Goal: Information Seeking & Learning: Learn about a topic

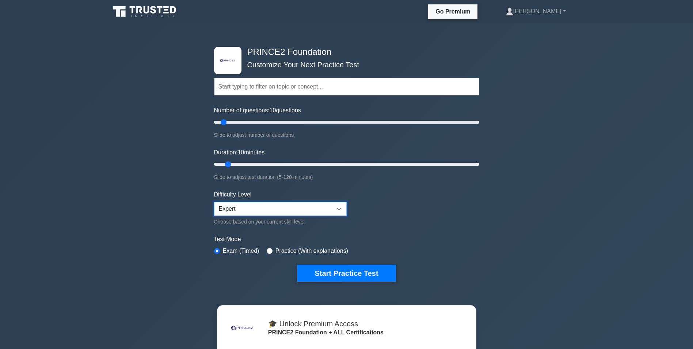
click at [339, 207] on select "Beginner Intermediate Expert" at bounding box center [280, 209] width 133 height 14
select select "intermediate"
click at [214, 202] on select "Beginner Intermediate Expert" at bounding box center [280, 209] width 133 height 14
click at [355, 272] on button "Start Practice Test" at bounding box center [346, 273] width 99 height 17
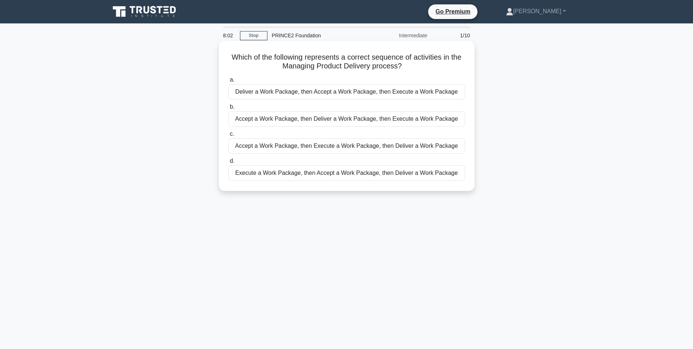
click at [322, 148] on div "Accept a Work Package, then Execute a Work Package, then Deliver a Work Package" at bounding box center [346, 145] width 237 height 15
click at [228, 136] on input "c. Accept a Work Package, then Execute a Work Package, then Deliver a Work Pack…" at bounding box center [228, 134] width 0 height 5
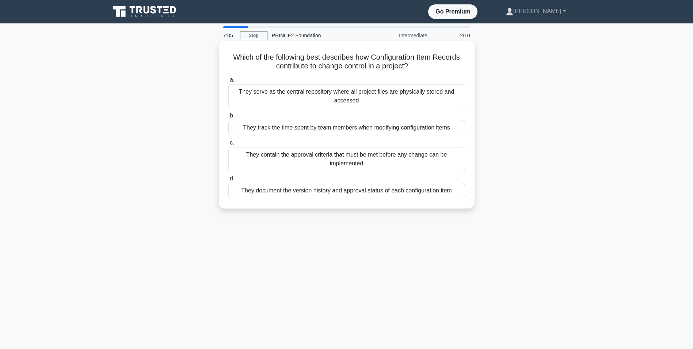
click at [357, 163] on div "They contain the approval criteria that must be met before any change can be im…" at bounding box center [346, 159] width 237 height 24
click at [228, 145] on input "c. They contain the approval criteria that must be met before any change can be…" at bounding box center [228, 142] width 0 height 5
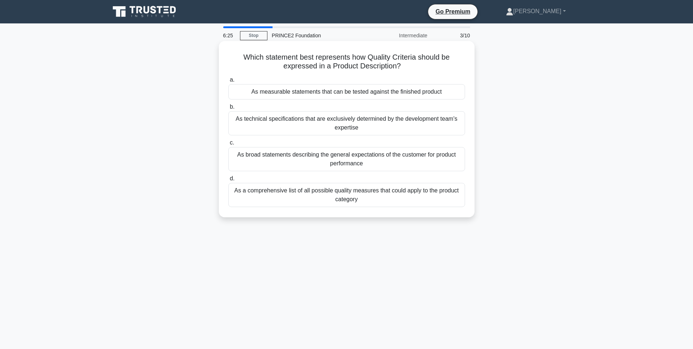
click at [391, 93] on div "As measurable statements that can be tested against the finished product" at bounding box center [346, 91] width 237 height 15
click at [228, 82] on input "a. As measurable statements that can be tested against the finished product" at bounding box center [228, 79] width 0 height 5
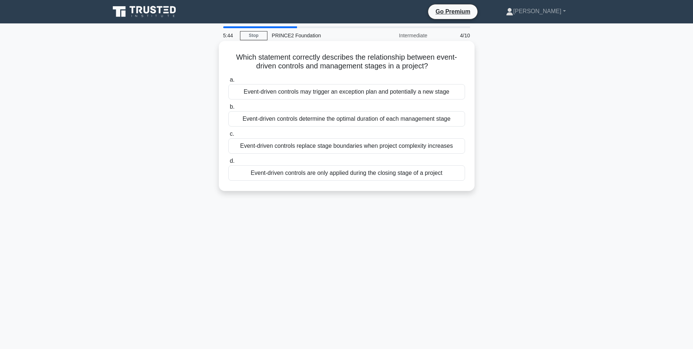
click at [351, 93] on div "Event-driven controls may trigger an exception plan and potentially a new stage" at bounding box center [346, 91] width 237 height 15
click at [228, 82] on input "a. Event-driven controls may trigger an exception plan and potentially a new st…" at bounding box center [228, 79] width 0 height 5
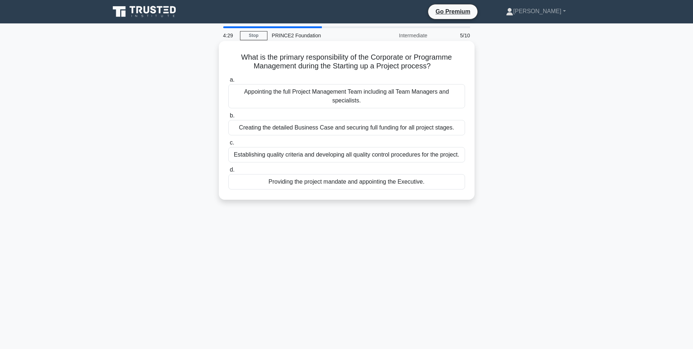
click at [380, 99] on div "Appointing the full Project Management Team including all Team Managers and spe…" at bounding box center [346, 96] width 237 height 24
click at [228, 82] on input "a. Appointing the full Project Management Team including all Team Managers and …" at bounding box center [228, 79] width 0 height 5
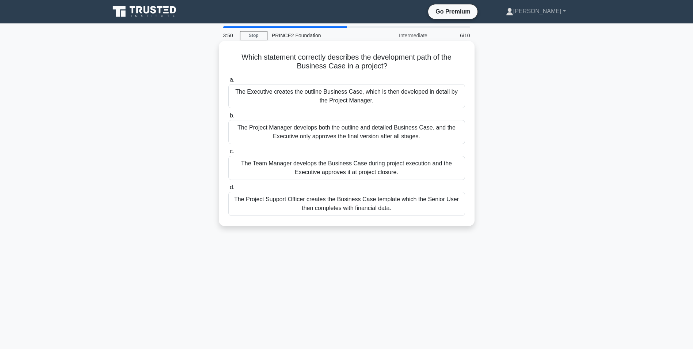
click at [388, 137] on div "The Project Manager develops both the outline and detailed Business Case, and t…" at bounding box center [346, 132] width 237 height 24
click at [228, 118] on input "b. The Project Manager develops both the outline and detailed Business Case, an…" at bounding box center [228, 115] width 0 height 5
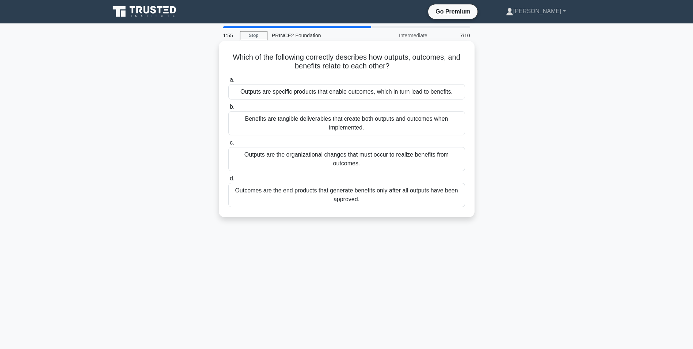
click at [359, 194] on div "Outcomes are the end products that generate benefits only after all outputs hav…" at bounding box center [346, 195] width 237 height 24
click at [228, 181] on input "d. Outcomes are the end products that generate benefits only after all outputs …" at bounding box center [228, 178] width 0 height 5
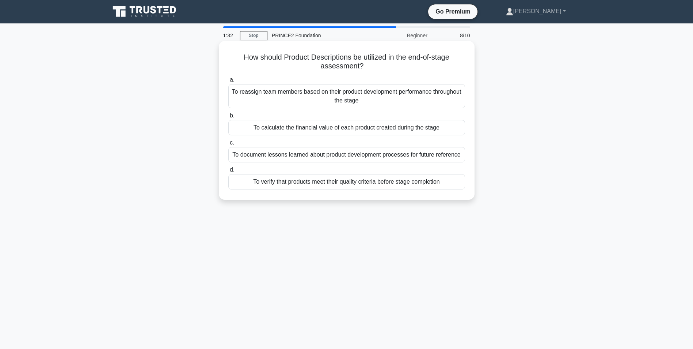
click at [367, 182] on div "To verify that products meet their quality criteria before stage completion" at bounding box center [346, 181] width 237 height 15
click at [228, 172] on input "d. To verify that products meet their quality criteria before stage completion" at bounding box center [228, 169] width 0 height 5
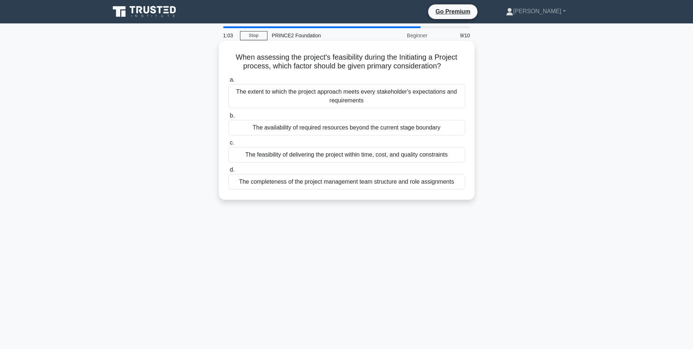
click at [356, 156] on div "The feasibility of delivering the project within time, cost, and quality constr…" at bounding box center [346, 154] width 237 height 15
click at [228, 145] on input "c. The feasibility of delivering the project within time, cost, and quality con…" at bounding box center [228, 142] width 0 height 5
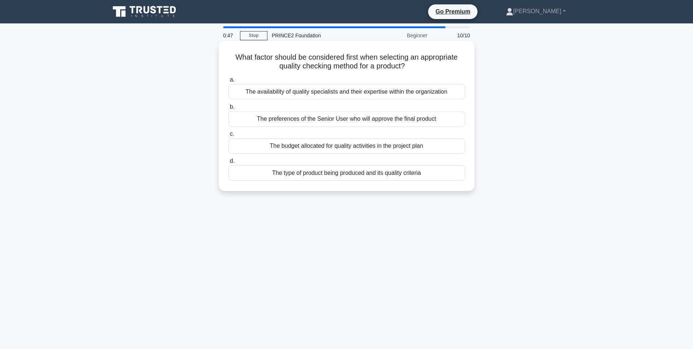
click at [337, 176] on div "The type of product being produced and its quality criteria" at bounding box center [346, 172] width 237 height 15
click at [228, 163] on input "d. The type of product being produced and its quality criteria" at bounding box center [228, 161] width 0 height 5
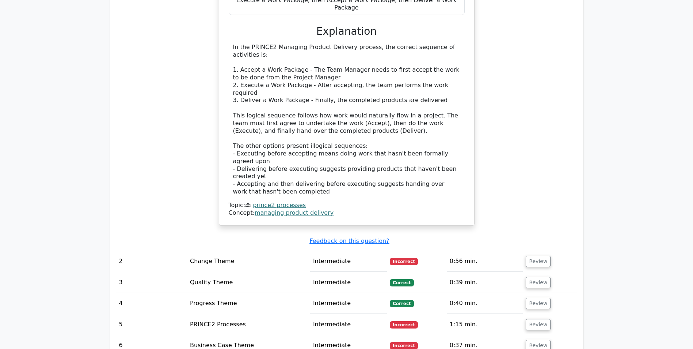
scroll to position [768, 0]
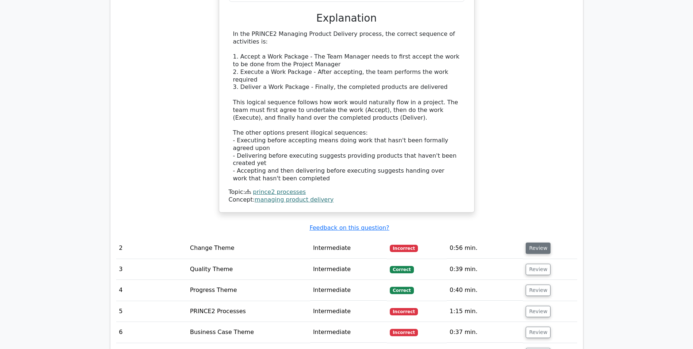
click at [532, 242] on button "Review" at bounding box center [538, 247] width 25 height 11
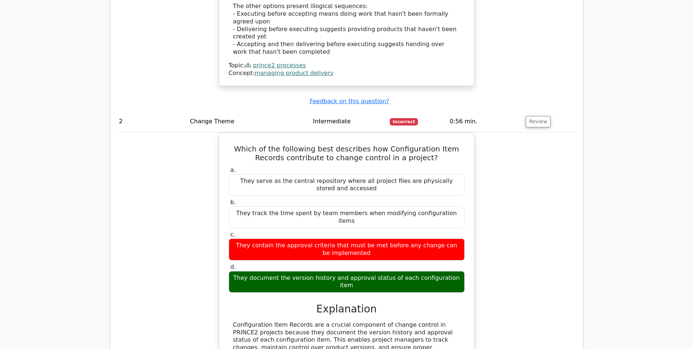
scroll to position [914, 0]
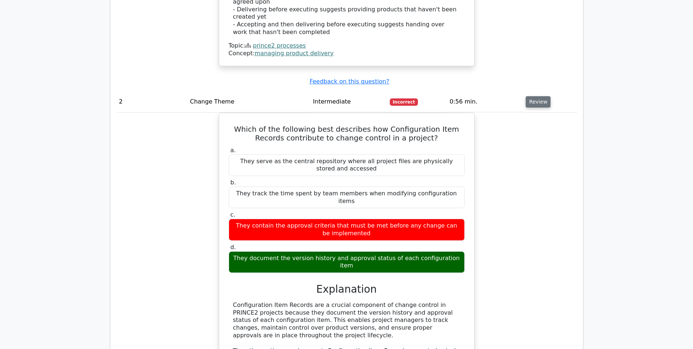
click at [530, 96] on button "Review" at bounding box center [538, 101] width 25 height 11
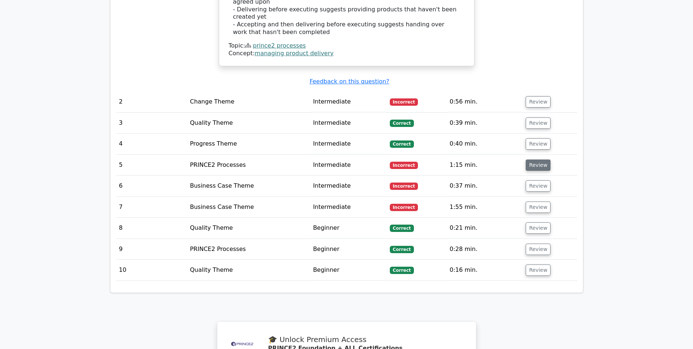
click at [536, 159] on button "Review" at bounding box center [538, 164] width 25 height 11
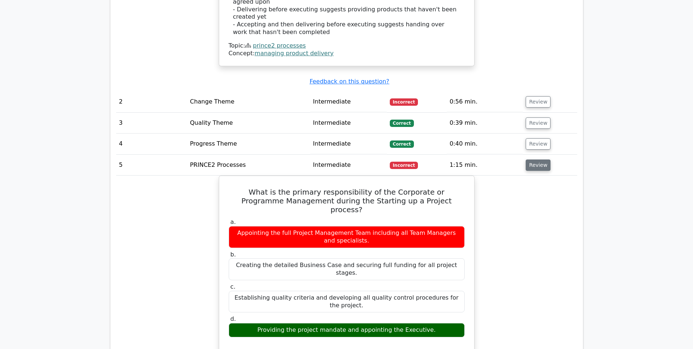
click at [535, 159] on button "Review" at bounding box center [538, 164] width 25 height 11
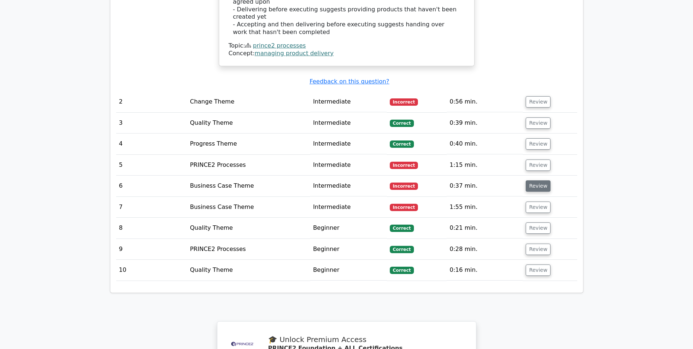
click at [537, 180] on button "Review" at bounding box center [538, 185] width 25 height 11
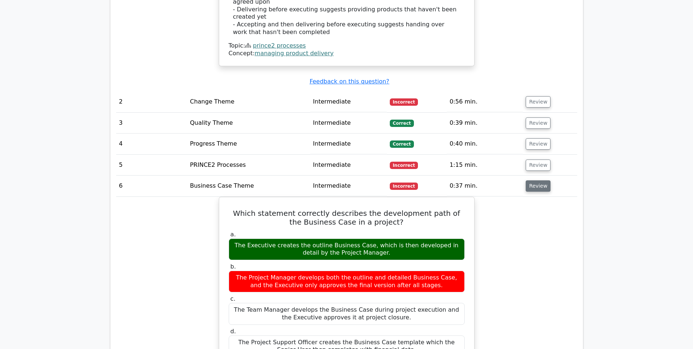
click at [528, 180] on button "Review" at bounding box center [538, 185] width 25 height 11
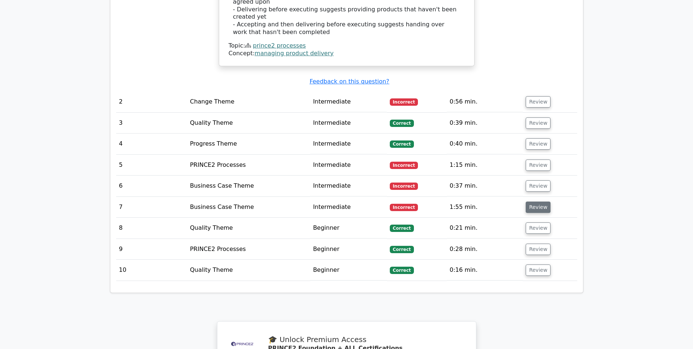
click at [536, 201] on button "Review" at bounding box center [538, 206] width 25 height 11
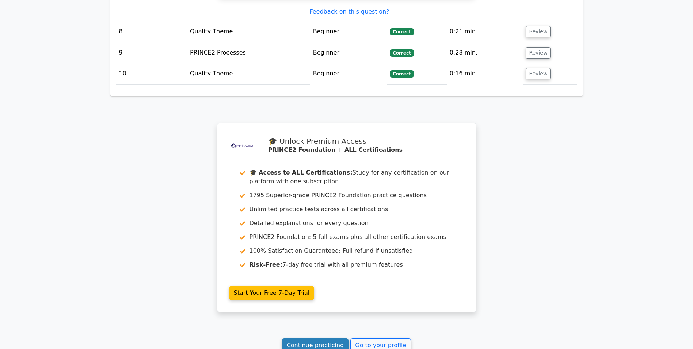
scroll to position [1522, 0]
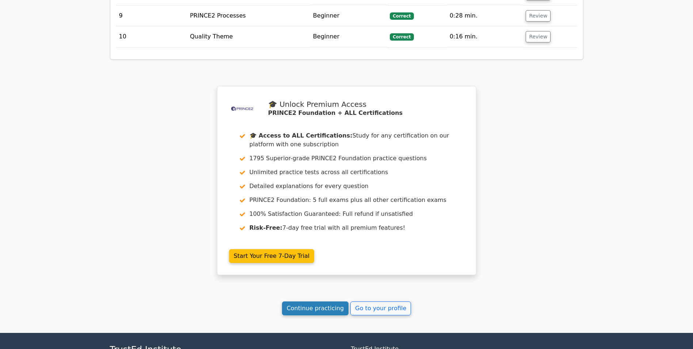
click at [325, 301] on link "Continue practicing" at bounding box center [315, 308] width 67 height 14
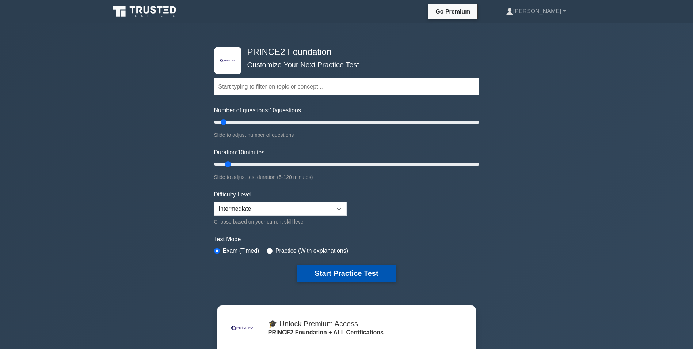
click at [351, 275] on button "Start Practice Test" at bounding box center [346, 273] width 99 height 17
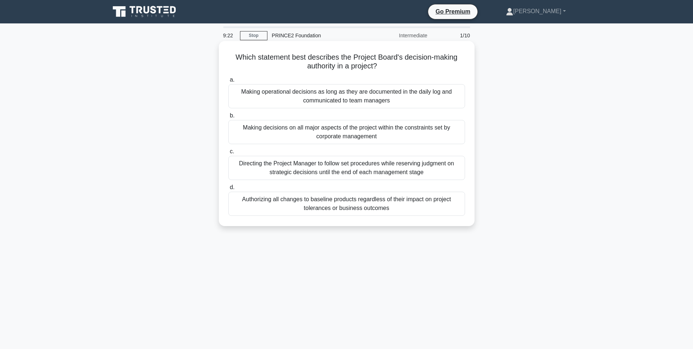
click at [337, 133] on div "Making decisions on all major aspects of the project within the constraints set…" at bounding box center [346, 132] width 237 height 24
click at [228, 118] on input "b. Making decisions on all major aspects of the project within the constraints …" at bounding box center [228, 115] width 0 height 5
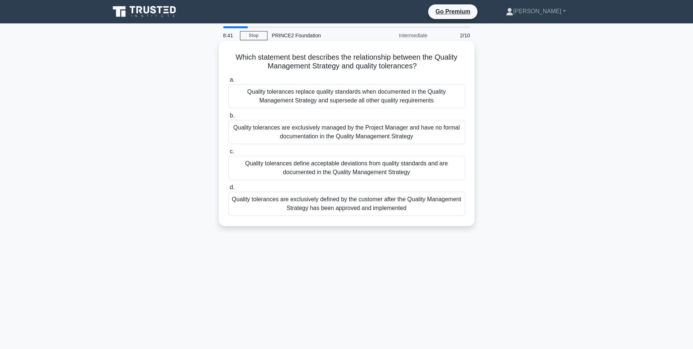
click at [368, 171] on div "Quality tolerances define acceptable deviations from quality standards and are …" at bounding box center [346, 168] width 237 height 24
click at [228, 154] on input "c. Quality tolerances define acceptable deviations from quality standards and a…" at bounding box center [228, 151] width 0 height 5
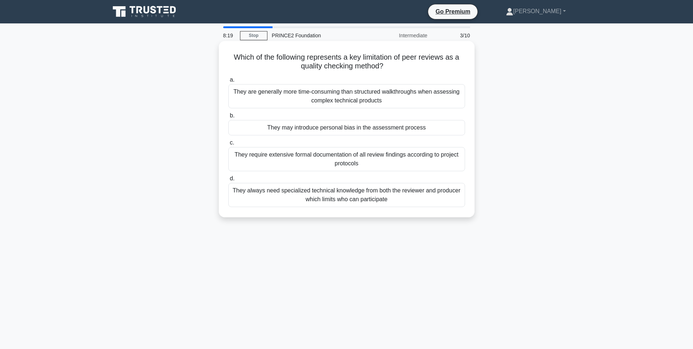
click at [367, 130] on div "They may introduce personal bias in the assessment process" at bounding box center [346, 127] width 237 height 15
click at [228, 118] on input "b. They may introduce personal bias in the assessment process" at bounding box center [228, 115] width 0 height 5
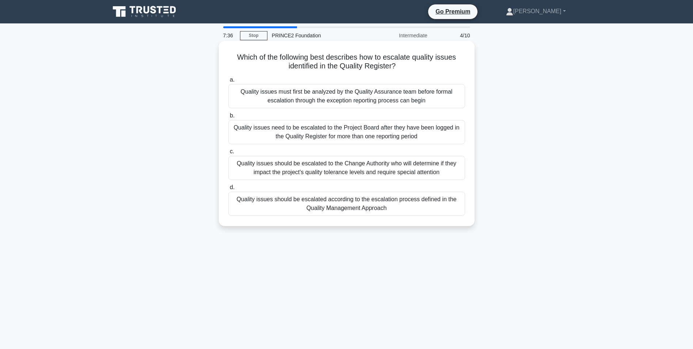
click at [423, 201] on div "Quality issues should be escalated according to the escalation process defined …" at bounding box center [346, 204] width 237 height 24
click at [228, 190] on input "d. Quality issues should be escalated according to the escalation process defin…" at bounding box center [228, 187] width 0 height 5
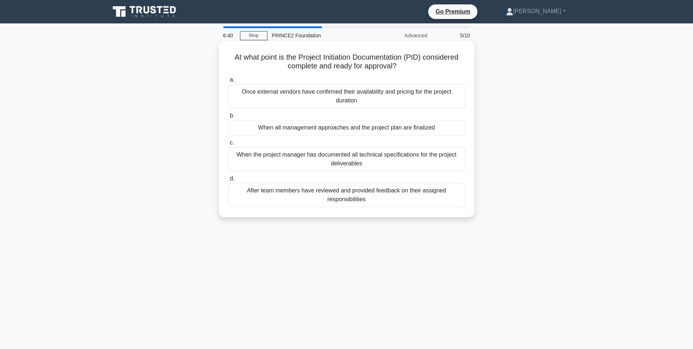
click at [384, 163] on div "When the project manager has documented all technical specifications for the pr…" at bounding box center [346, 159] width 237 height 24
click at [228, 145] on input "c. When the project manager has documented all technical specifications for the…" at bounding box center [228, 142] width 0 height 5
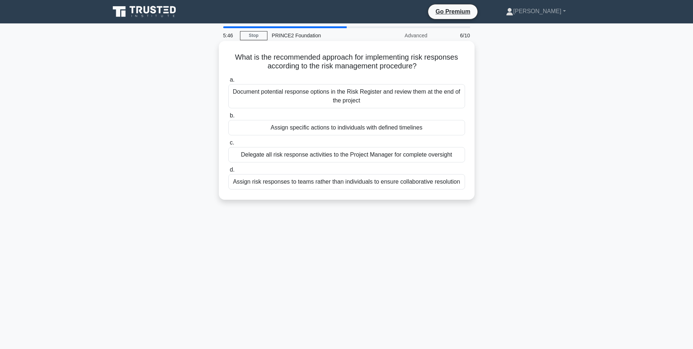
click at [437, 156] on div "Delegate all risk response activities to the Project Manager for complete overs…" at bounding box center [346, 154] width 237 height 15
click at [228, 145] on input "c. Delegate all risk response activities to the Project Manager for complete ov…" at bounding box center [228, 142] width 0 height 5
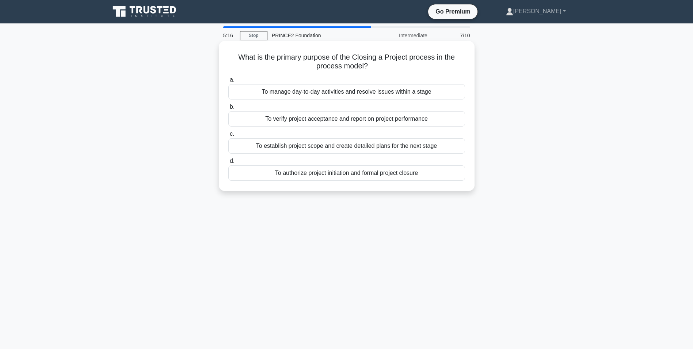
click at [402, 122] on div "To verify project acceptance and report on project performance" at bounding box center [346, 118] width 237 height 15
click at [228, 109] on input "b. To verify project acceptance and report on project performance" at bounding box center [228, 107] width 0 height 5
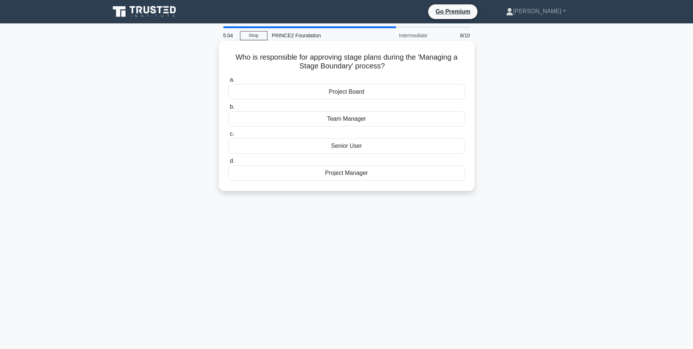
click at [353, 92] on div "Project Board" at bounding box center [346, 91] width 237 height 15
click at [228, 82] on input "a. Project Board" at bounding box center [228, 79] width 0 height 5
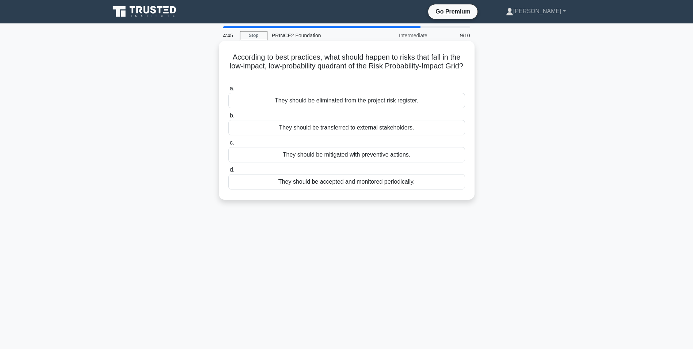
click at [397, 185] on div "They should be accepted and monitored periodically." at bounding box center [346, 181] width 237 height 15
click at [228, 172] on input "d. They should be accepted and monitored periodically." at bounding box center [228, 169] width 0 height 5
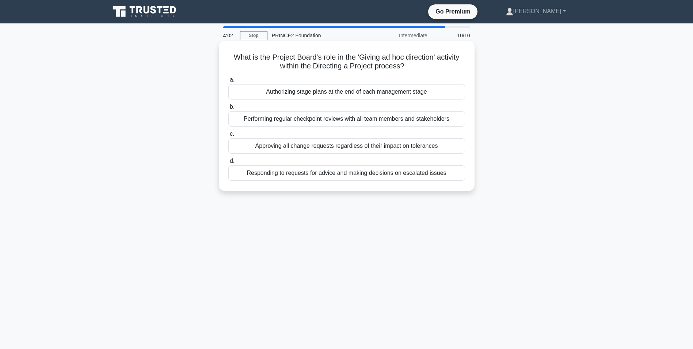
click at [349, 173] on div "Responding to requests for advice and making decisions on escalated issues" at bounding box center [346, 172] width 237 height 15
click at [228, 163] on input "d. Responding to requests for advice and making decisions on escalated issues" at bounding box center [228, 161] width 0 height 5
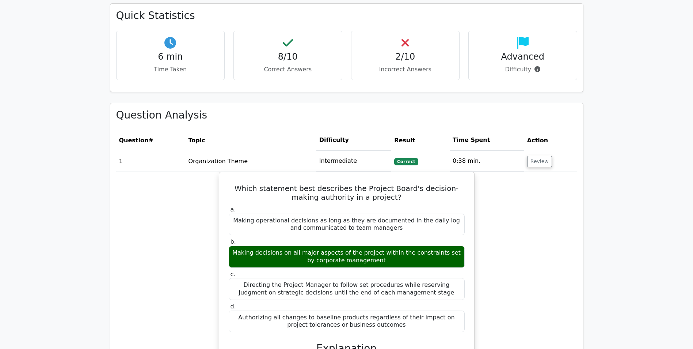
scroll to position [475, 0]
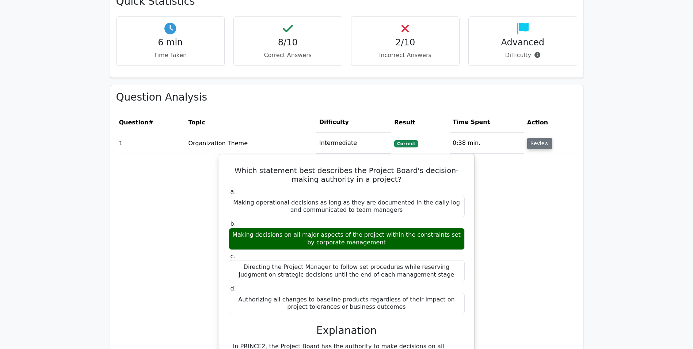
click at [537, 143] on button "Review" at bounding box center [539, 143] width 25 height 11
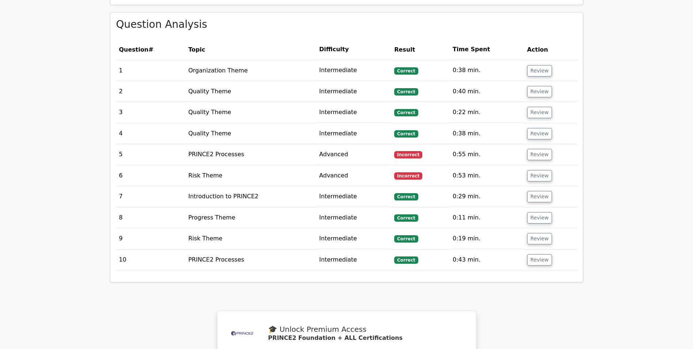
scroll to position [548, 0]
click at [541, 153] on button "Review" at bounding box center [539, 153] width 25 height 11
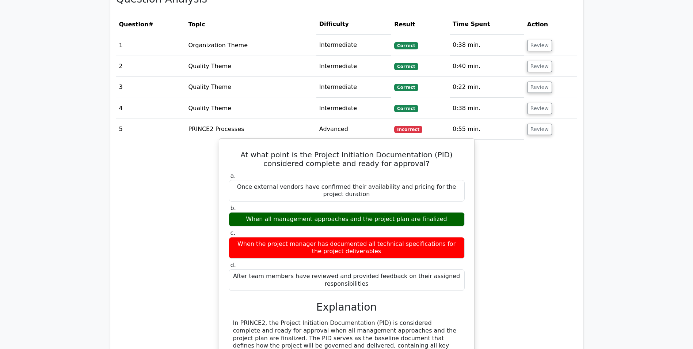
scroll to position [621, 0]
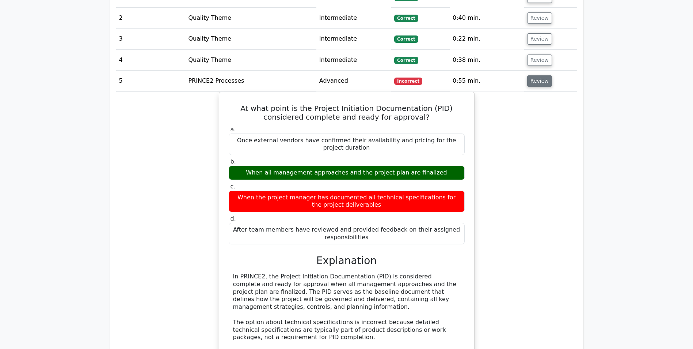
click at [530, 85] on button "Review" at bounding box center [539, 80] width 25 height 11
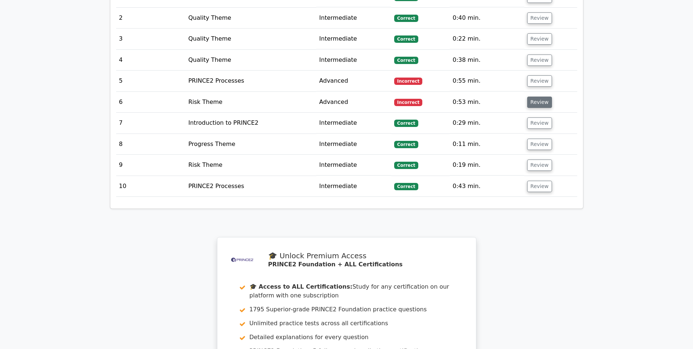
click at [539, 105] on button "Review" at bounding box center [539, 101] width 25 height 11
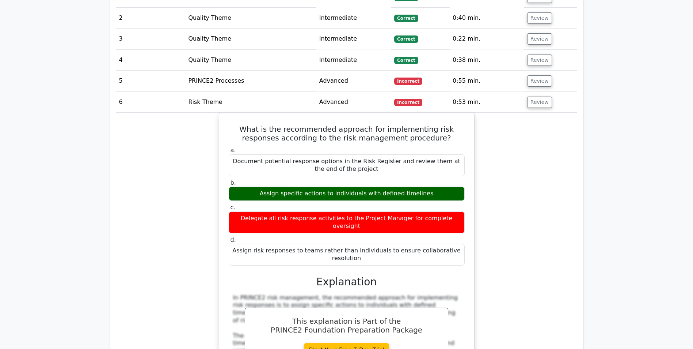
click at [531, 182] on div "What is the recommended approach for implementing risk responses according to t…" at bounding box center [346, 299] width 461 height 372
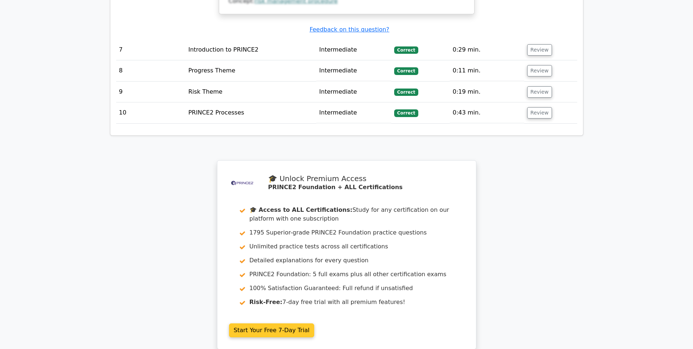
scroll to position [1133, 0]
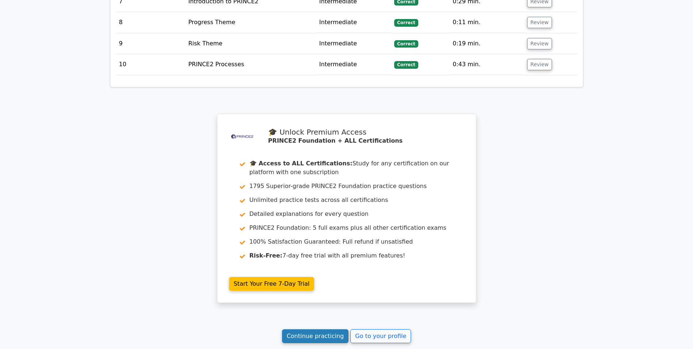
click at [323, 329] on link "Continue practicing" at bounding box center [315, 336] width 67 height 14
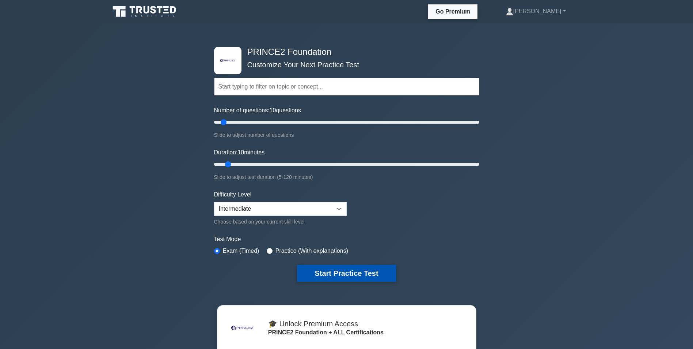
click at [366, 274] on button "Start Practice Test" at bounding box center [346, 273] width 99 height 17
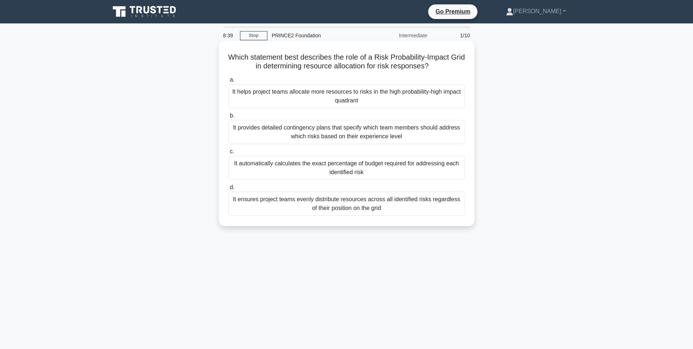
click at [384, 201] on div "It ensures project teams evenly distribute resources across all identified risk…" at bounding box center [346, 204] width 237 height 24
click at [228, 190] on input "d. It ensures project teams evenly distribute resources across all identified r…" at bounding box center [228, 187] width 0 height 5
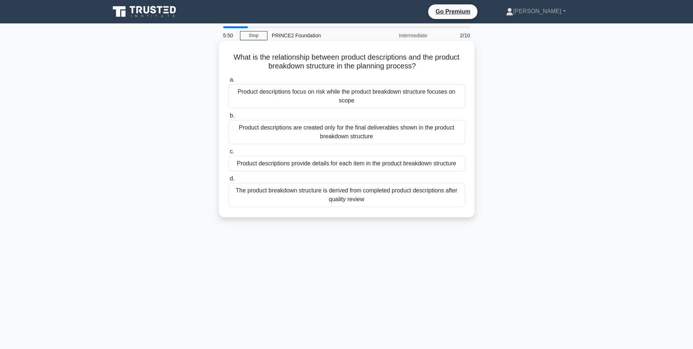
click at [338, 164] on div "Product descriptions provide details for each item in the product breakdown str…" at bounding box center [346, 163] width 237 height 15
click at [228, 154] on input "c. Product descriptions provide details for each item in the product breakdown …" at bounding box center [228, 151] width 0 height 5
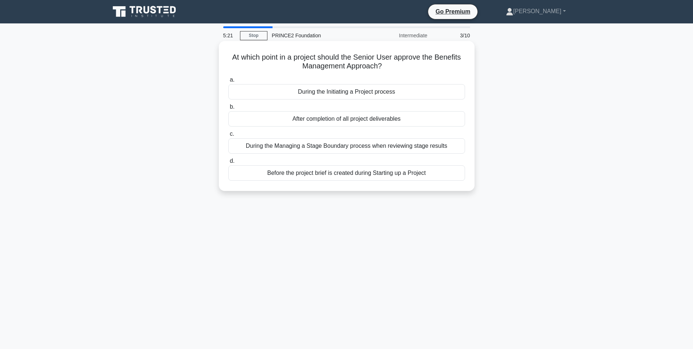
click at [388, 146] on div "During the Managing a Stage Boundary process when reviewing stage results" at bounding box center [346, 145] width 237 height 15
click at [228, 136] on input "c. During the Managing a Stage Boundary process when reviewing stage results" at bounding box center [228, 134] width 0 height 5
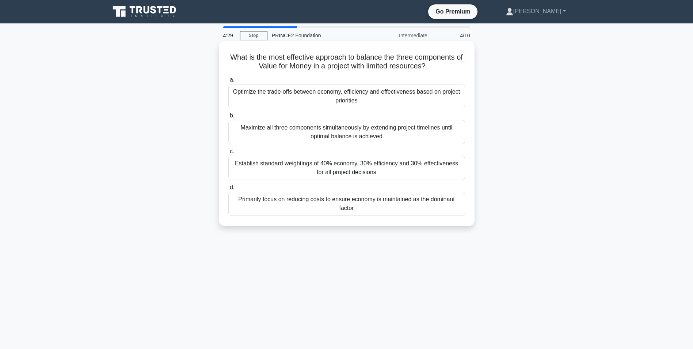
click at [366, 95] on div "Optimize the trade-offs between economy, efficiency and effectiveness based on …" at bounding box center [346, 96] width 237 height 24
click at [228, 82] on input "a. Optimize the trade-offs between economy, efficiency and effectiveness based …" at bounding box center [228, 79] width 0 height 5
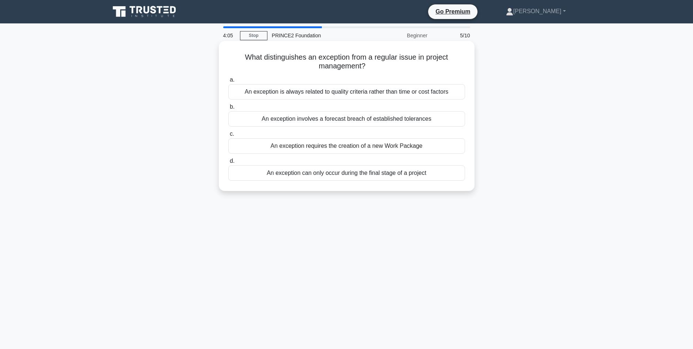
click at [427, 120] on div "An exception involves a forecast breach of established tolerances" at bounding box center [346, 118] width 237 height 15
click at [228, 109] on input "b. An exception involves a forecast breach of established tolerances" at bounding box center [228, 107] width 0 height 5
click at [389, 93] on div "At the end of each management stage" at bounding box center [346, 91] width 237 height 15
click at [228, 82] on input "a. At the end of each management stage" at bounding box center [228, 79] width 0 height 5
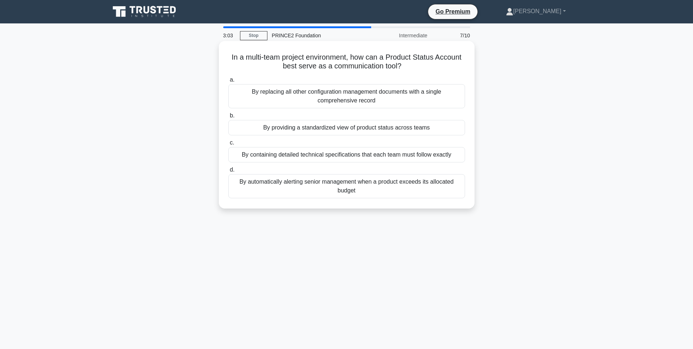
click at [399, 130] on div "By providing a standardized view of product status across teams" at bounding box center [346, 127] width 237 height 15
click at [228, 118] on input "b. By providing a standardized view of product status across teams" at bounding box center [228, 115] width 0 height 5
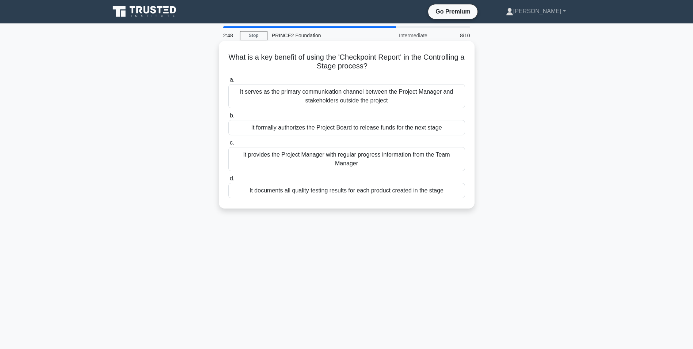
click at [439, 159] on div "It provides the Project Manager with regular progress information from the Team…" at bounding box center [346, 159] width 237 height 24
click at [228, 145] on input "c. It provides the Project Manager with regular progress information from the T…" at bounding box center [228, 142] width 0 height 5
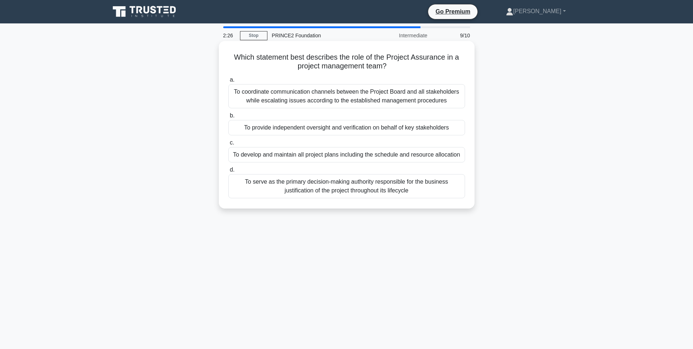
click at [399, 182] on div "To serve as the primary decision-making authority responsible for the business …" at bounding box center [346, 186] width 237 height 24
click at [228, 172] on input "d. To serve as the primary decision-making authority responsible for the busine…" at bounding box center [228, 169] width 0 height 5
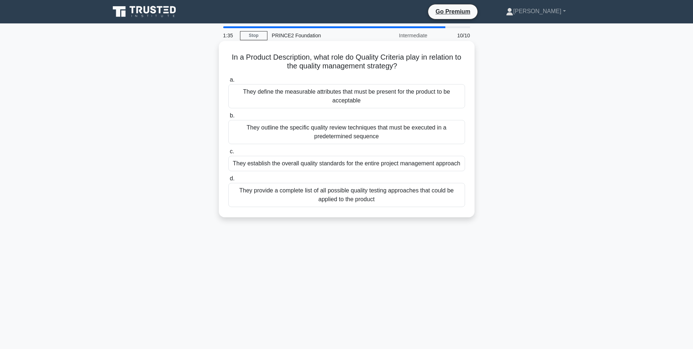
click at [387, 100] on div "They define the measurable attributes that must be present for the product to b…" at bounding box center [346, 96] width 237 height 24
click at [228, 82] on input "a. They define the measurable attributes that must be present for the product t…" at bounding box center [228, 79] width 0 height 5
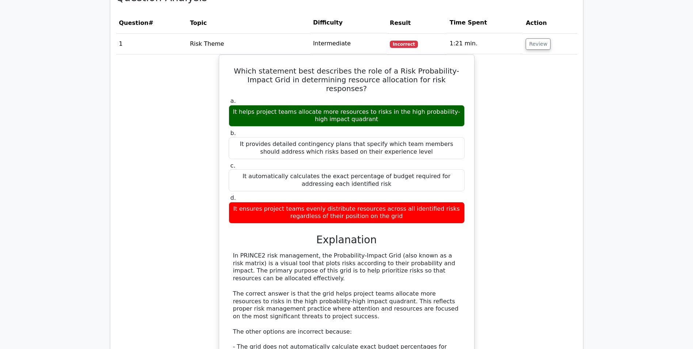
scroll to position [621, 0]
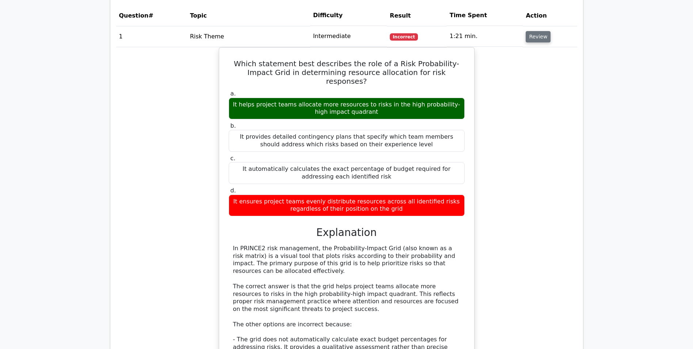
click at [530, 33] on button "Review" at bounding box center [538, 36] width 25 height 11
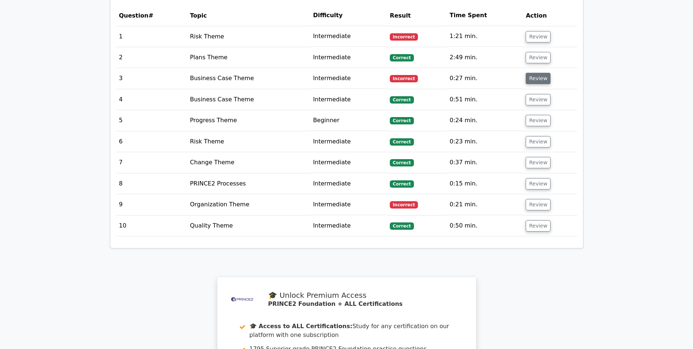
click at [533, 79] on button "Review" at bounding box center [538, 78] width 25 height 11
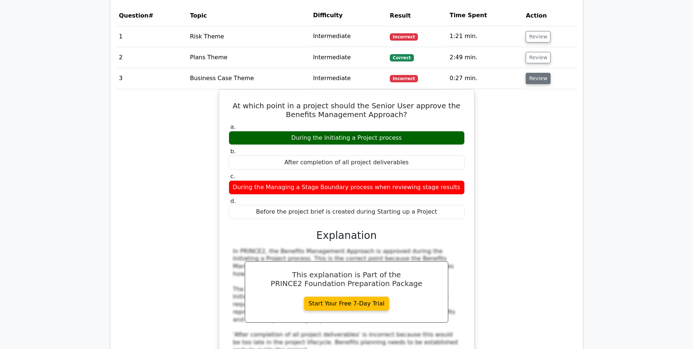
click at [530, 81] on button "Review" at bounding box center [538, 78] width 25 height 11
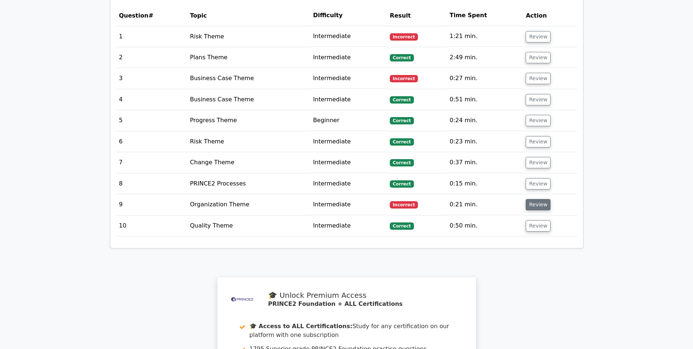
click at [535, 203] on button "Review" at bounding box center [538, 204] width 25 height 11
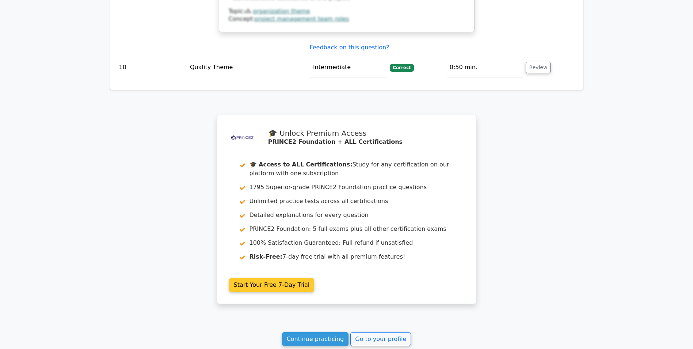
scroll to position [1206, 0]
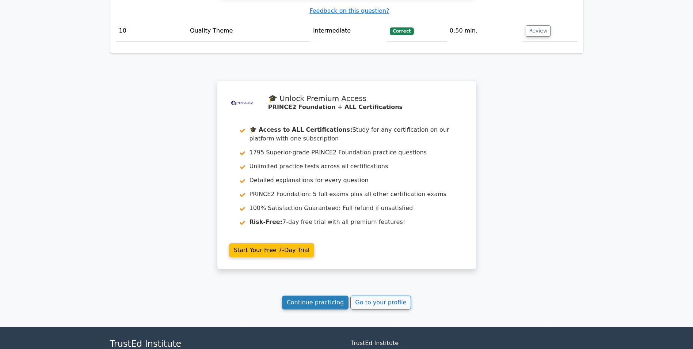
click at [329, 295] on link "Continue practicing" at bounding box center [315, 302] width 67 height 14
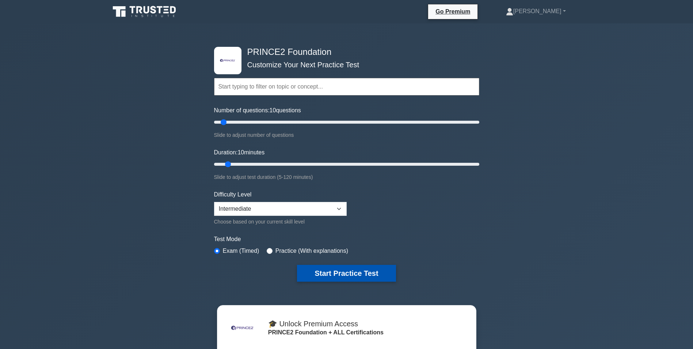
click at [372, 271] on button "Start Practice Test" at bounding box center [346, 273] width 99 height 17
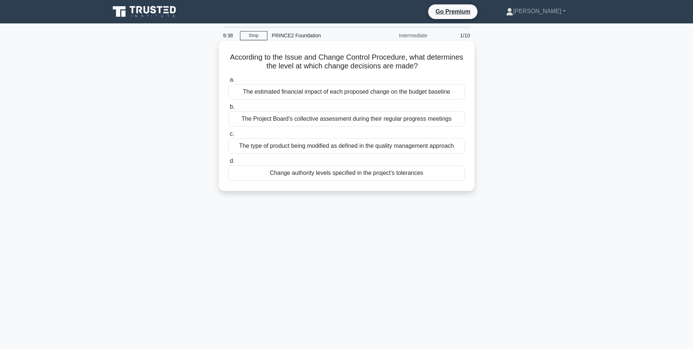
click at [390, 175] on div "Change authority levels specified in the project's tolerances" at bounding box center [346, 172] width 237 height 15
click at [228, 163] on input "d. Change authority levels specified in the project's tolerances" at bounding box center [228, 161] width 0 height 5
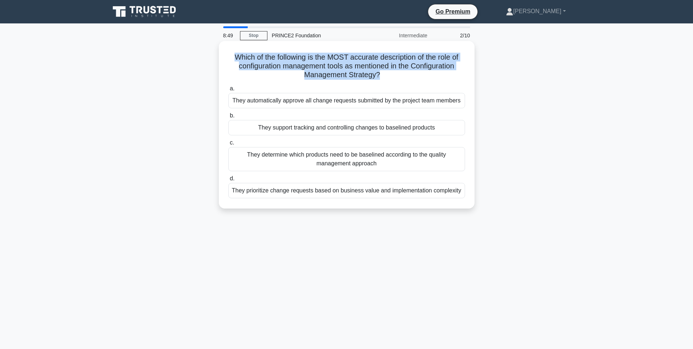
drag, startPoint x: 379, startPoint y: 76, endPoint x: 231, endPoint y: 53, distance: 149.1
click at [231, 53] on h5 "Which of the following is the MOST accurate description of the role of configur…" at bounding box center [347, 66] width 238 height 27
copy h5 "Which of the following is the MOST accurate description of the role of configur…"
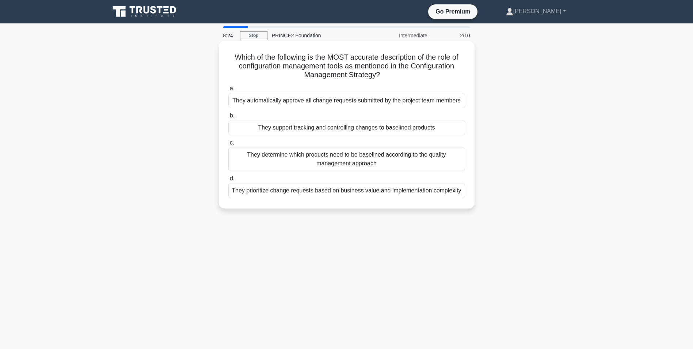
click at [308, 129] on div "They support tracking and controlling changes to baselined products" at bounding box center [346, 127] width 237 height 15
click at [228, 118] on input "b. They support tracking and controlling changes to baselined products" at bounding box center [228, 115] width 0 height 5
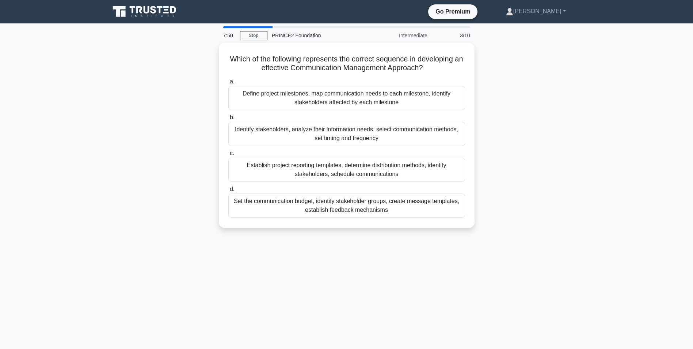
click at [308, 129] on div "Identify stakeholders, analyze their information needs, select communication me…" at bounding box center [346, 134] width 237 height 24
click at [228, 120] on input "b. Identify stakeholders, analyze their information needs, select communication…" at bounding box center [228, 117] width 0 height 5
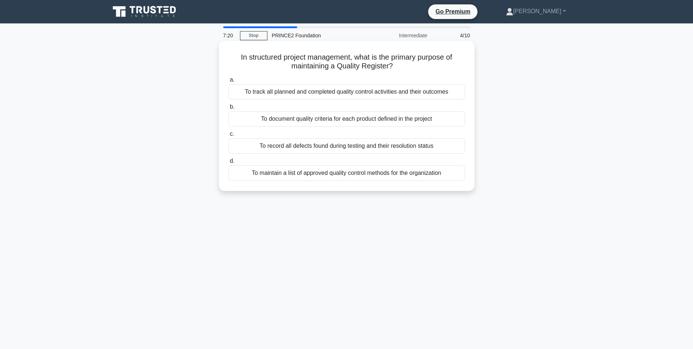
click at [394, 93] on div "To track all planned and completed quality control activities and their outcomes" at bounding box center [346, 91] width 237 height 15
click at [228, 82] on input "a. To track all planned and completed quality control activities and their outc…" at bounding box center [228, 79] width 0 height 5
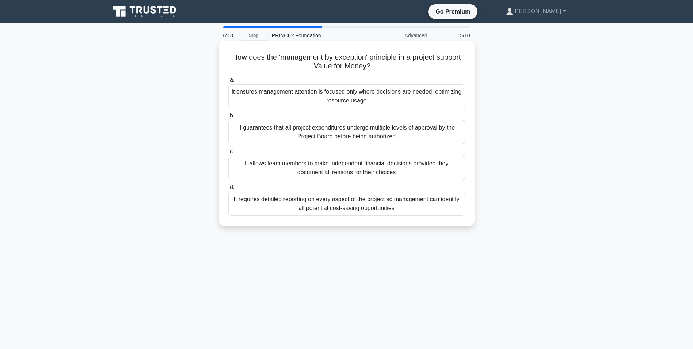
click at [393, 206] on div "It requires detailed reporting on every aspect of the project so management can…" at bounding box center [346, 204] width 237 height 24
click at [228, 190] on input "d. It requires detailed reporting on every aspect of the project so management …" at bounding box center [228, 187] width 0 height 5
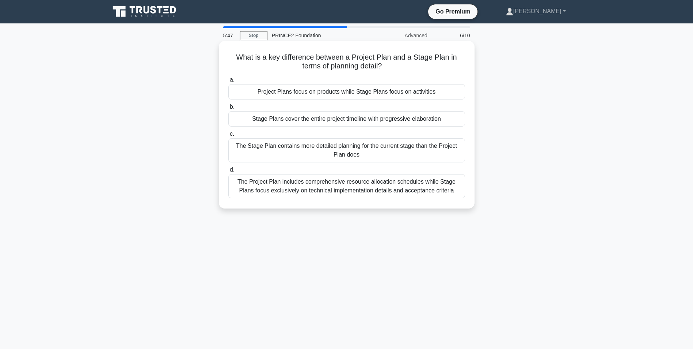
click at [344, 144] on div "The Stage Plan contains more detailed planning for the current stage than the P…" at bounding box center [346, 150] width 237 height 24
click at [228, 136] on input "c. The Stage Plan contains more detailed planning for the current stage than th…" at bounding box center [228, 134] width 0 height 5
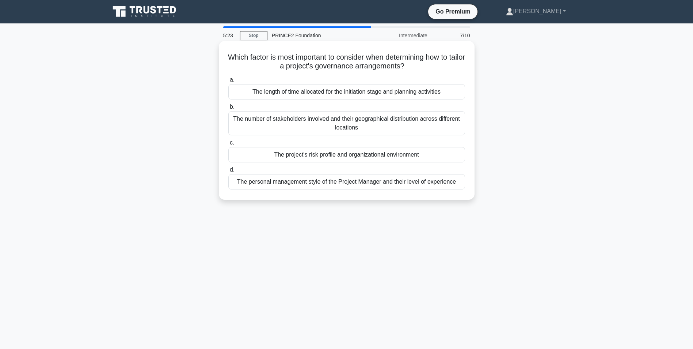
click at [354, 157] on div "The project's risk profile and organizational environment" at bounding box center [346, 154] width 237 height 15
click at [228, 145] on input "c. The project's risk profile and organizational environment" at bounding box center [228, 142] width 0 height 5
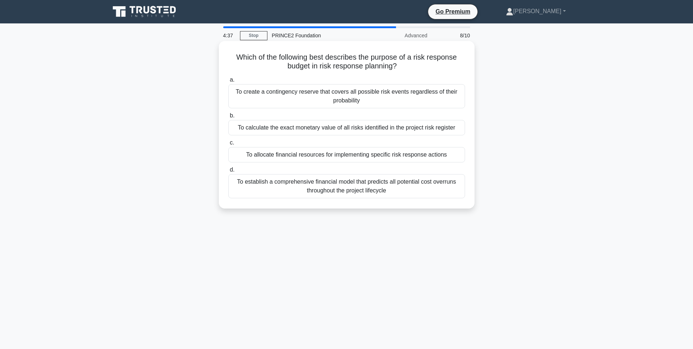
click at [376, 191] on div "To establish a comprehensive financial model that predicts all potential cost o…" at bounding box center [346, 186] width 237 height 24
click at [228, 172] on input "d. To establish a comprehensive financial model that predicts all potential cos…" at bounding box center [228, 169] width 0 height 5
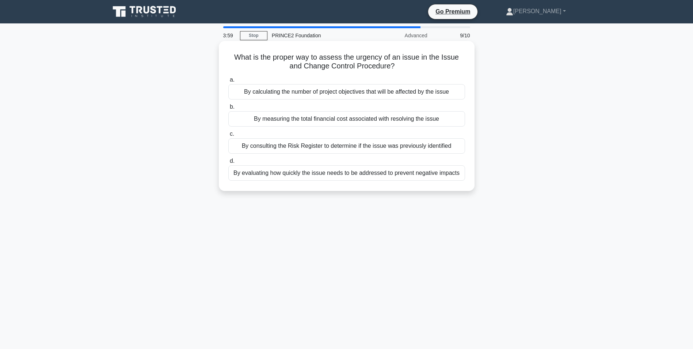
click at [330, 172] on div "By evaluating how quickly the issue needs to be addressed to prevent negative i…" at bounding box center [346, 172] width 237 height 15
click at [228, 163] on input "d. By evaluating how quickly the issue needs to be addressed to prevent negativ…" at bounding box center [228, 161] width 0 height 5
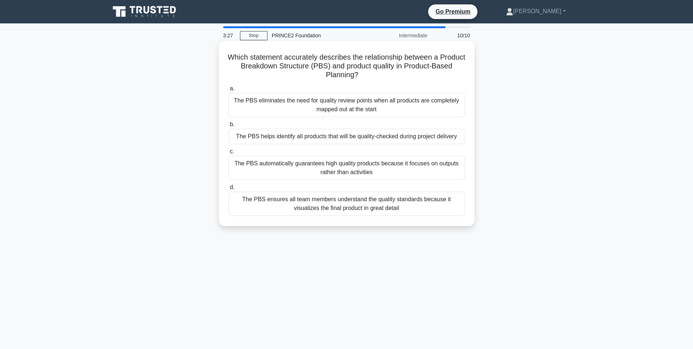
click at [349, 206] on div "The PBS ensures all team members understand the quality standards because it vi…" at bounding box center [346, 204] width 237 height 24
click at [228, 190] on input "d. The PBS ensures all team members understand the quality standards because it…" at bounding box center [228, 187] width 0 height 5
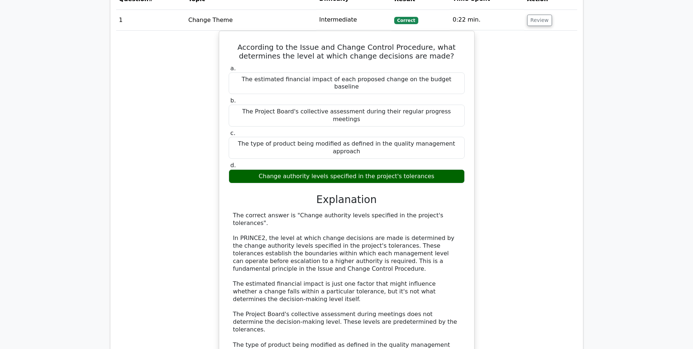
scroll to position [621, 0]
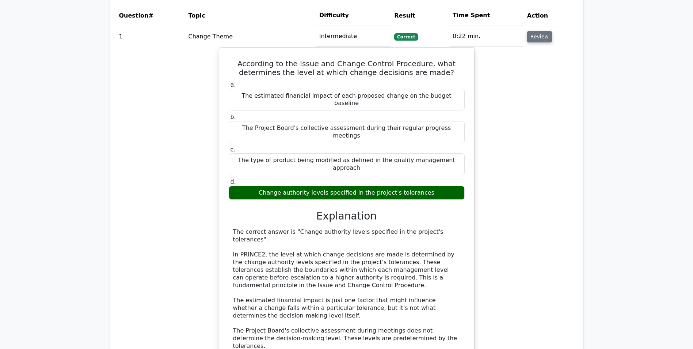
click at [534, 38] on button "Review" at bounding box center [539, 36] width 25 height 11
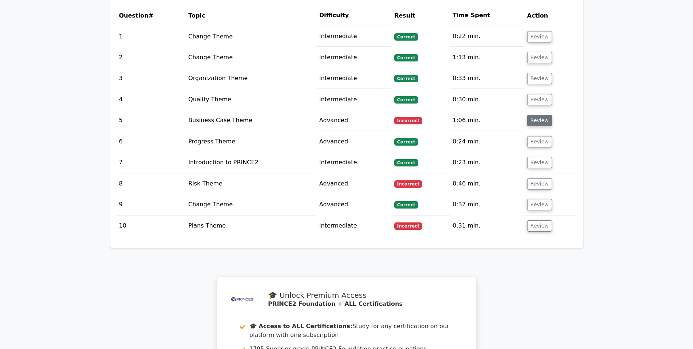
click at [537, 120] on button "Review" at bounding box center [539, 120] width 25 height 11
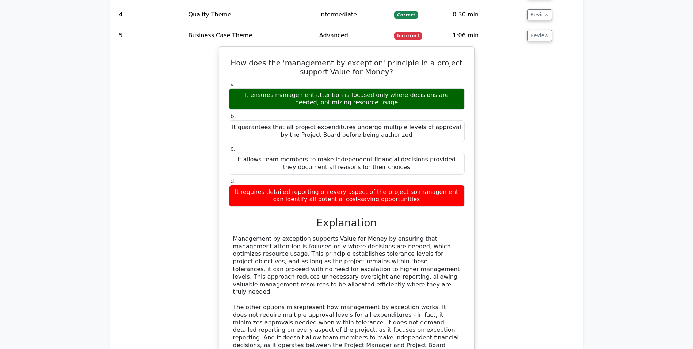
scroll to position [694, 0]
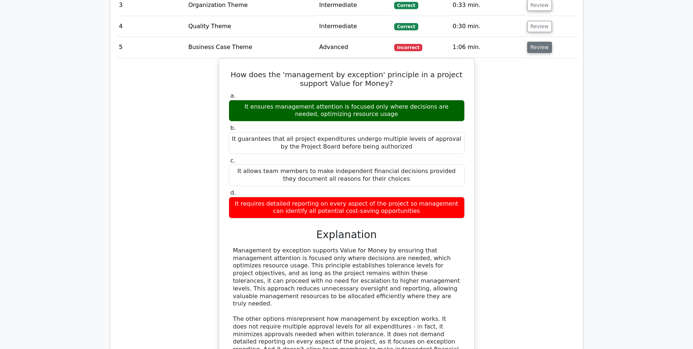
click at [529, 52] on button "Review" at bounding box center [539, 47] width 25 height 11
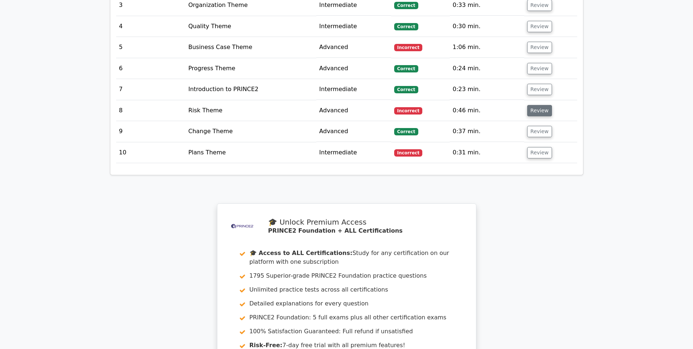
click at [534, 111] on button "Review" at bounding box center [539, 110] width 25 height 11
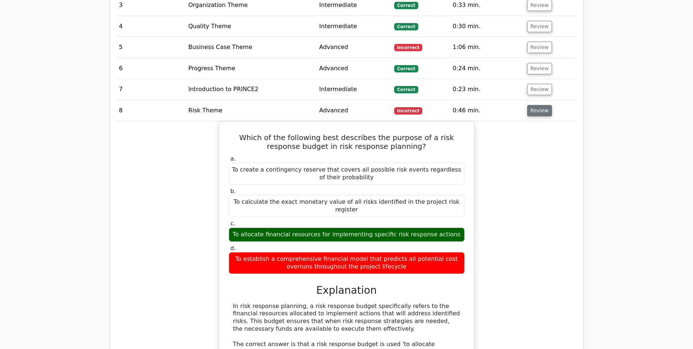
click at [531, 112] on button "Review" at bounding box center [539, 110] width 25 height 11
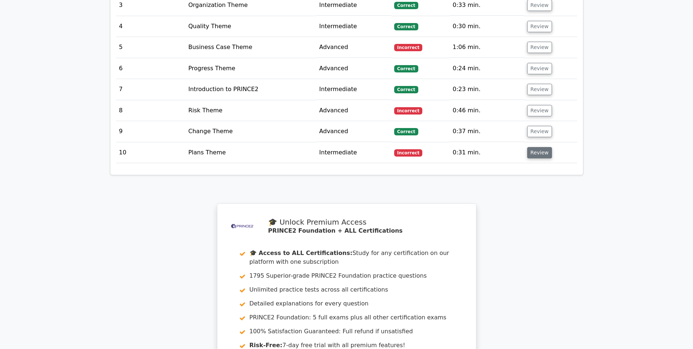
click at [539, 154] on button "Review" at bounding box center [539, 152] width 25 height 11
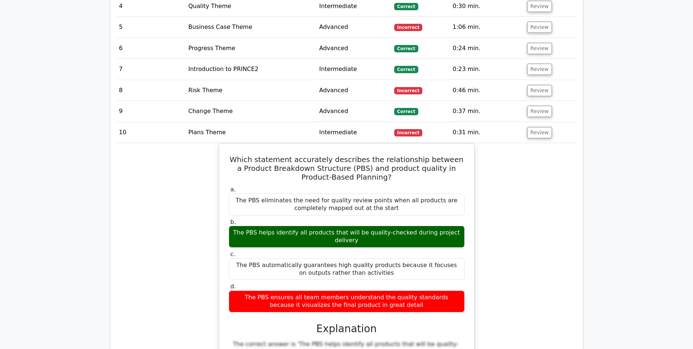
scroll to position [731, 0]
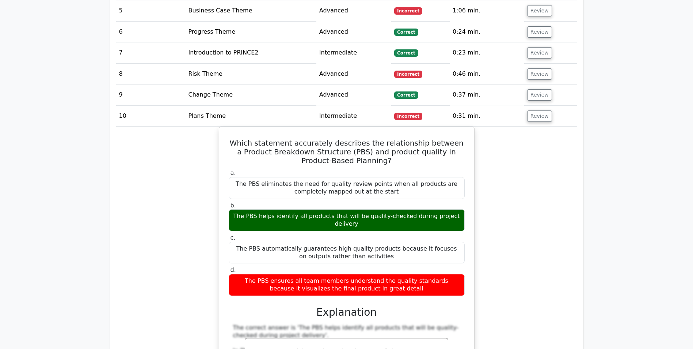
click at [562, 193] on div "Which statement accurately describes the relationship between a Product Breakdo…" at bounding box center [346, 335] width 461 height 419
click at [537, 118] on button "Review" at bounding box center [539, 115] width 25 height 11
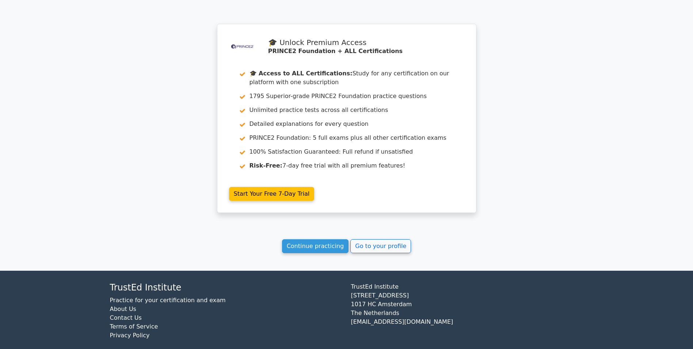
scroll to position [882, 0]
